Goal: Use online tool/utility: Utilize a website feature to perform a specific function

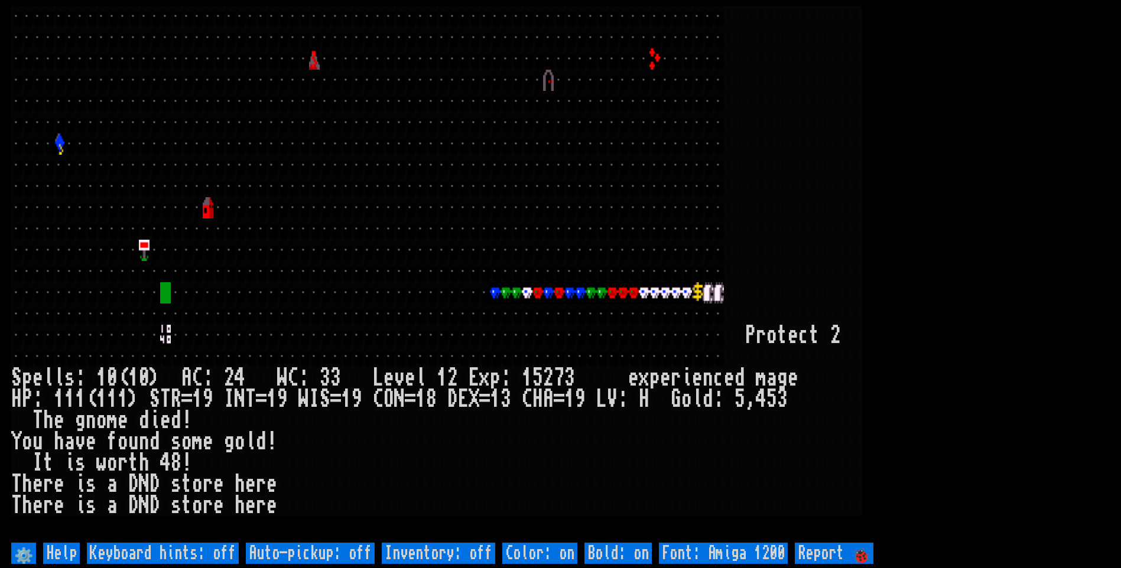
click at [316, 555] on off "Auto-pickup: off" at bounding box center [310, 553] width 129 height 21
type off "Auto-pickup: on"
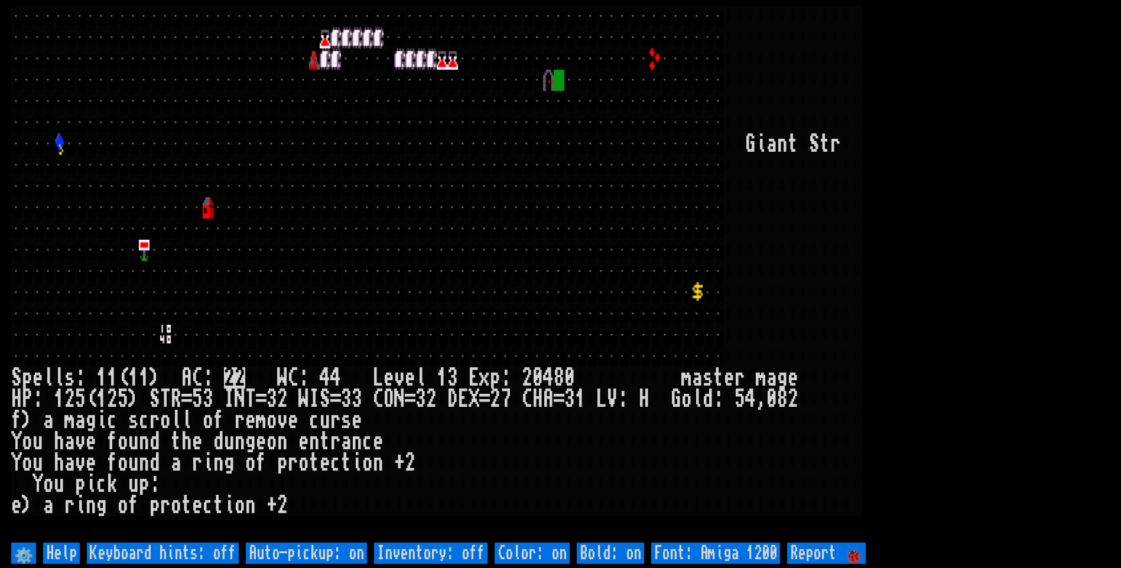
click at [315, 555] on off "Auto-pickup: on" at bounding box center [306, 553] width 121 height 21
type off "Auto-pickup: off"
